Goal: Information Seeking & Learning: Understand process/instructions

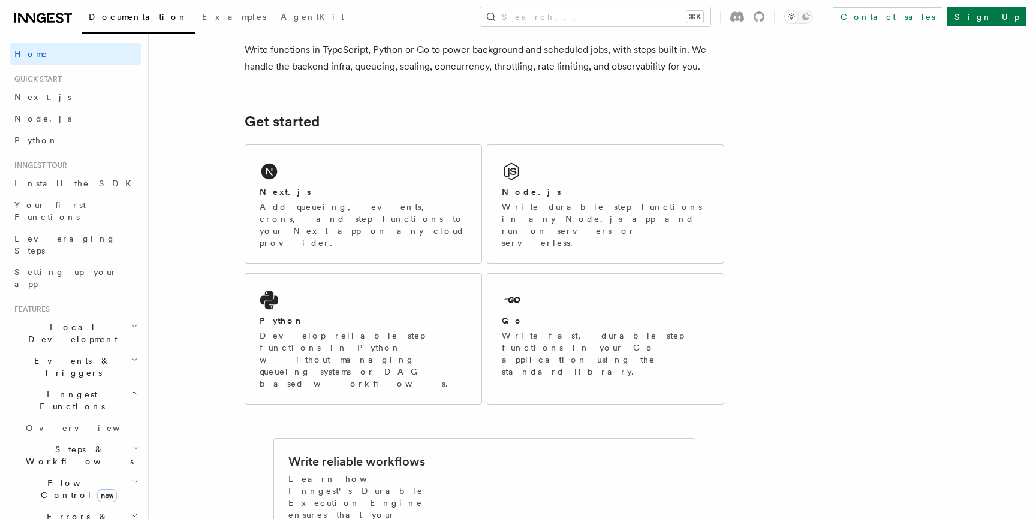
scroll to position [109, 0]
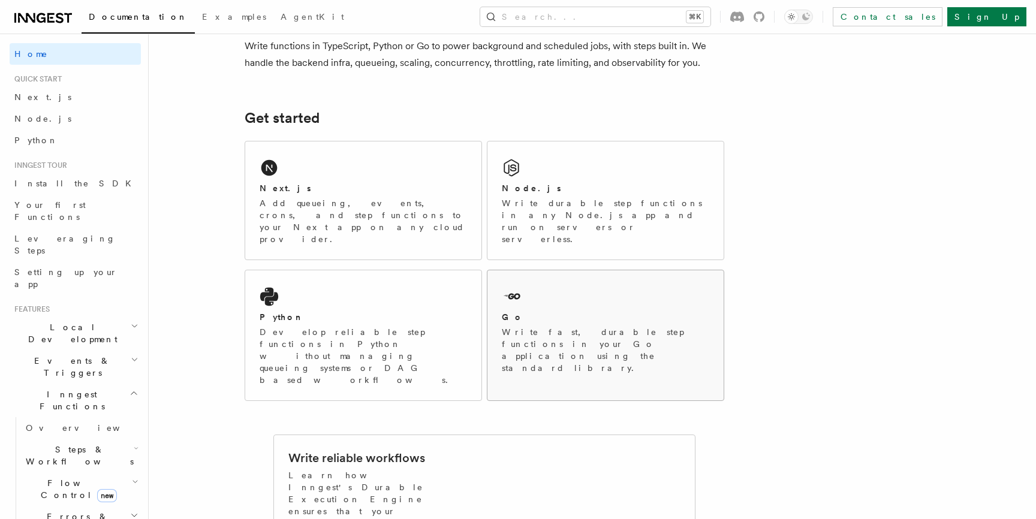
click at [616, 270] on div "Go Write fast, durable step functions in your Go application using the standard…" at bounding box center [605, 329] width 236 height 118
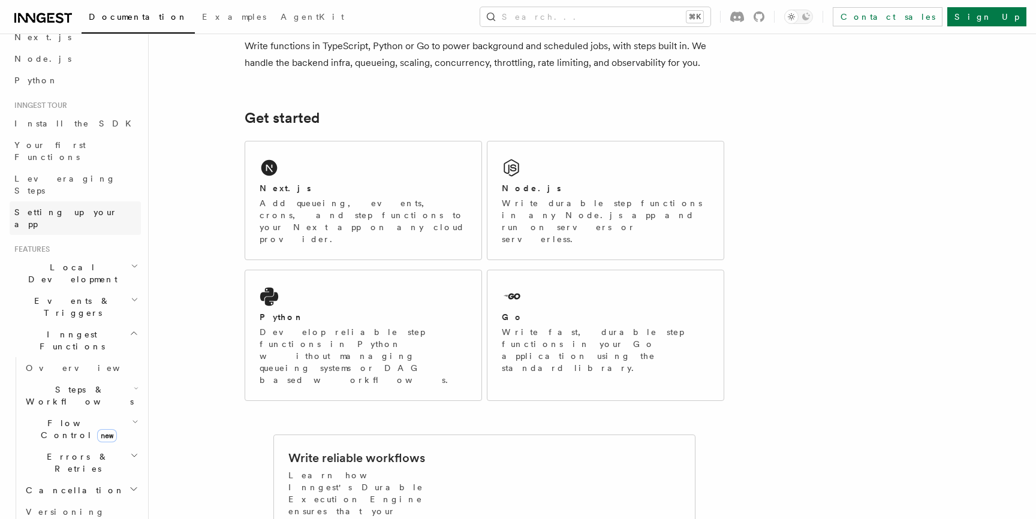
scroll to position [67, 0]
click at [82, 317] on h2 "Inngest Functions" at bounding box center [75, 334] width 131 height 34
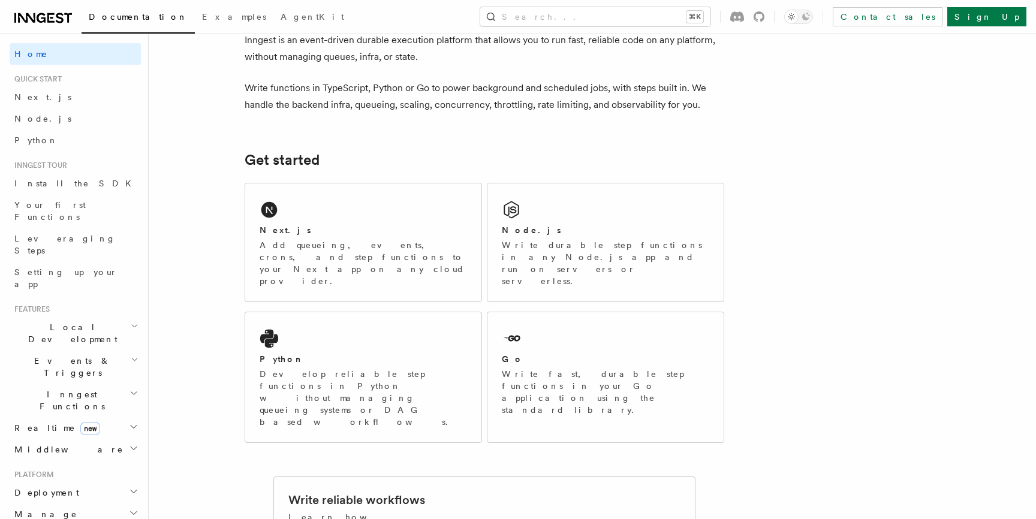
click at [80, 389] on span "Inngest Functions" at bounding box center [70, 401] width 120 height 24
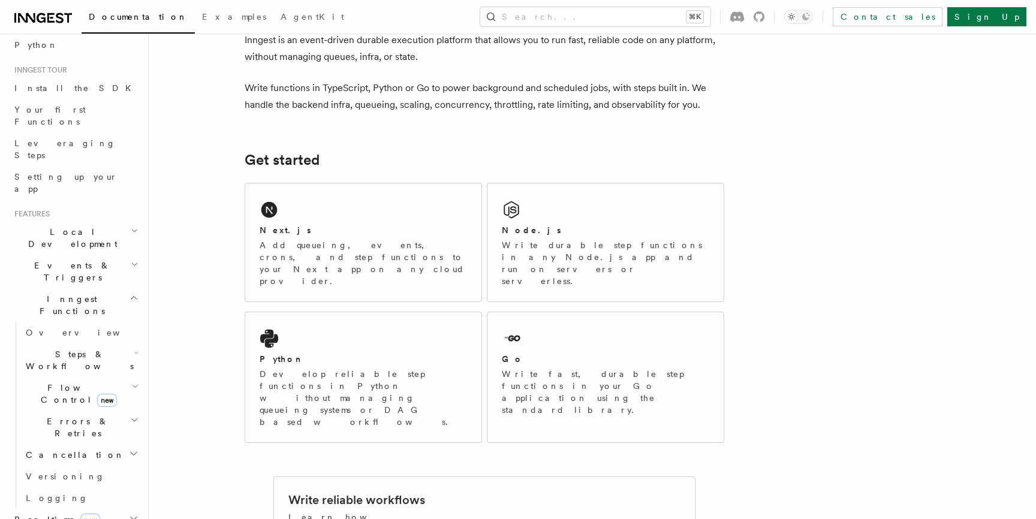
scroll to position [98, 0]
click at [85, 346] on span "Steps & Workflows" at bounding box center [77, 358] width 113 height 24
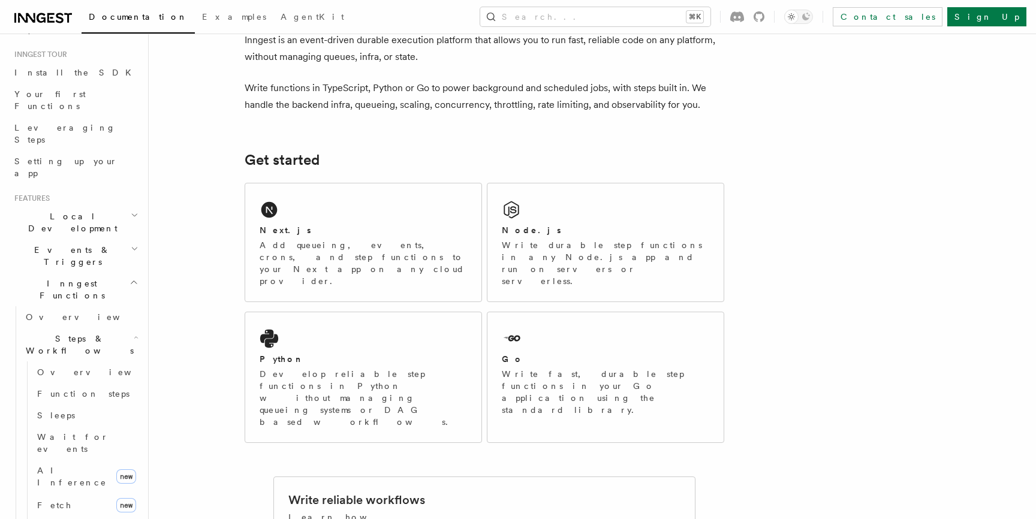
scroll to position [110, 0]
click at [75, 245] on span "Events & Triggers" at bounding box center [70, 257] width 121 height 24
click at [78, 320] on span "Sending events" at bounding box center [56, 331] width 60 height 22
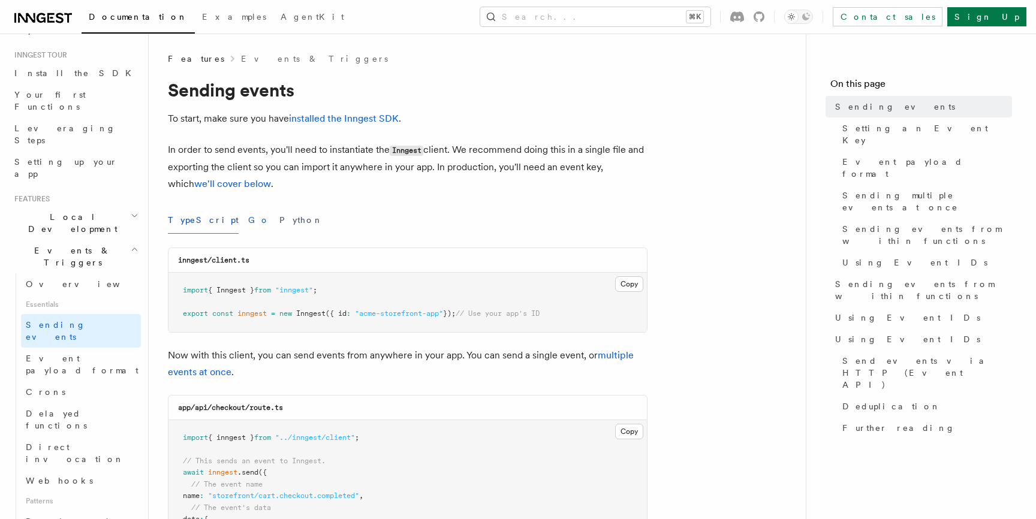
click at [248, 225] on button "Go" at bounding box center [259, 220] width 22 height 27
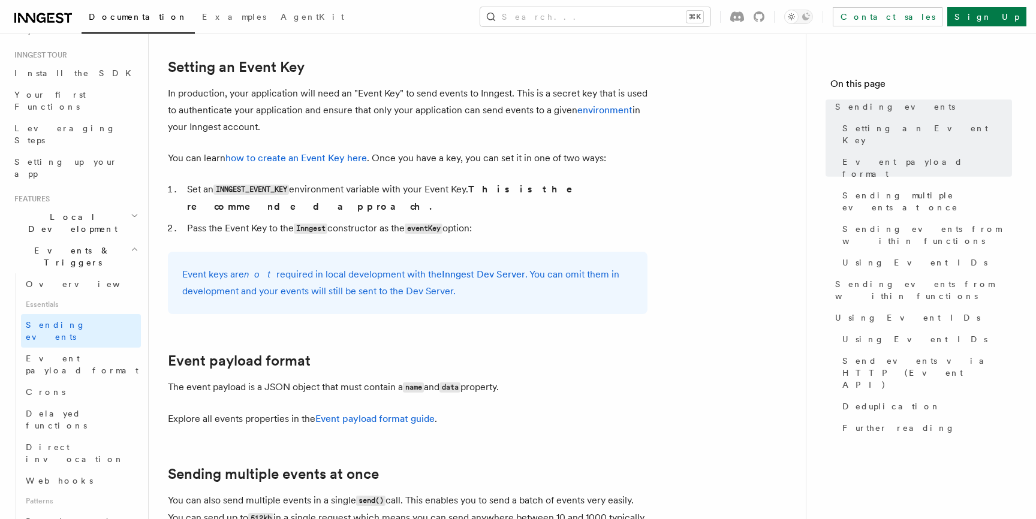
scroll to position [710, 0]
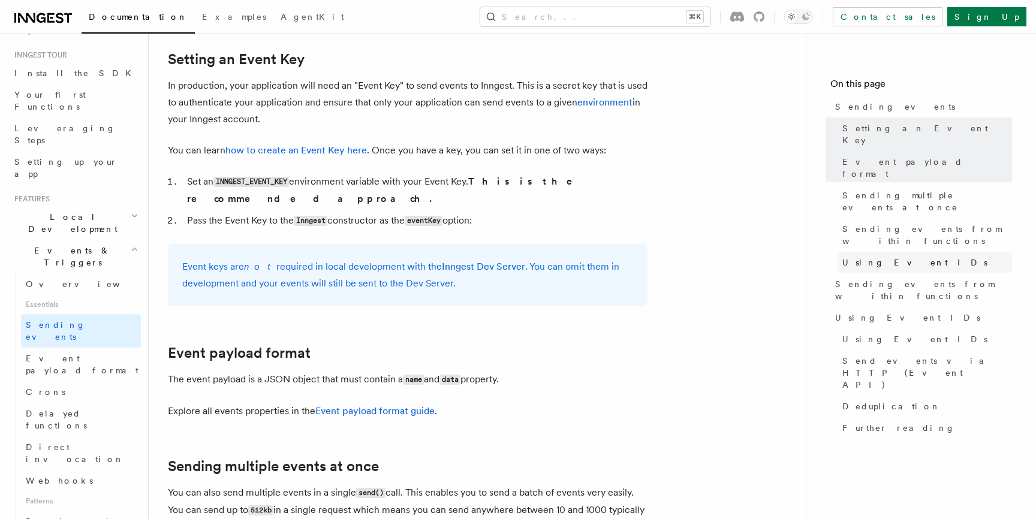
click at [864, 257] on span "Using Event IDs" at bounding box center [914, 263] width 145 height 12
click at [887, 401] on span "Deduplication" at bounding box center [891, 407] width 98 height 12
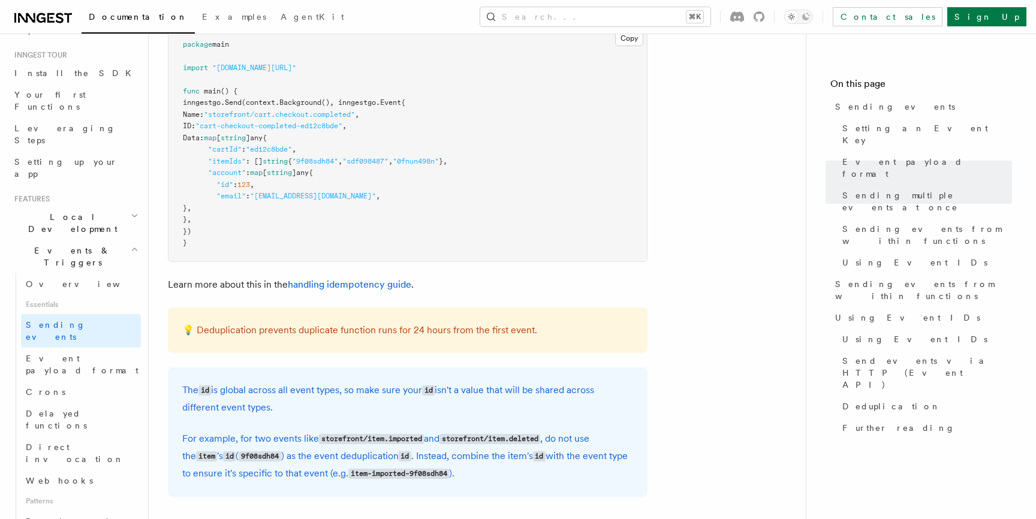
scroll to position [2531, 0]
click at [318, 288] on link "handling idempotency guide" at bounding box center [350, 283] width 124 height 11
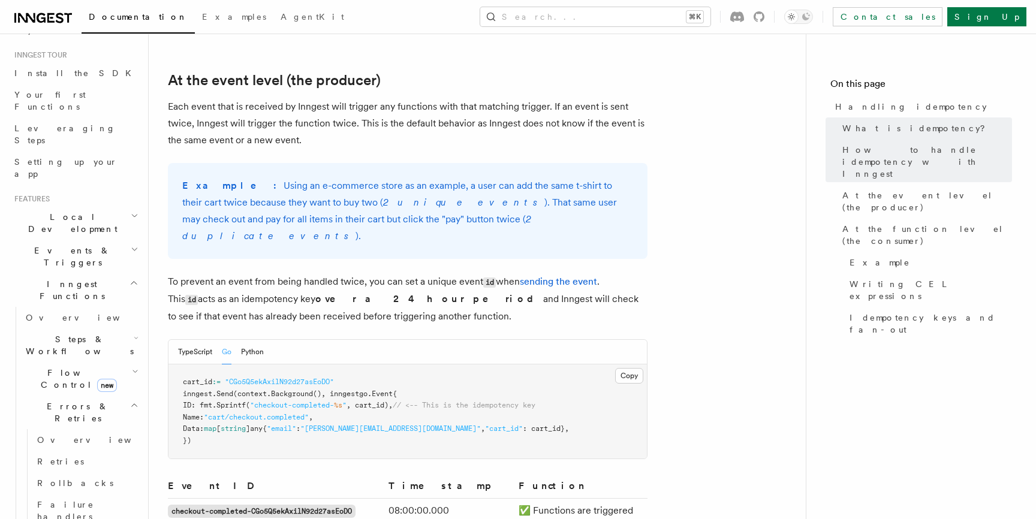
scroll to position [591, 0]
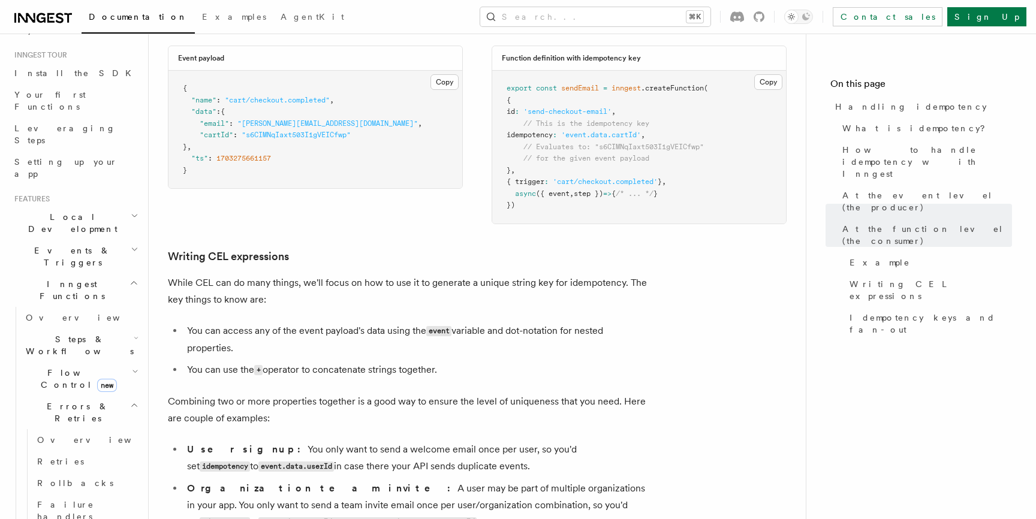
scroll to position [1676, 0]
